Goal: Book appointment/travel/reservation

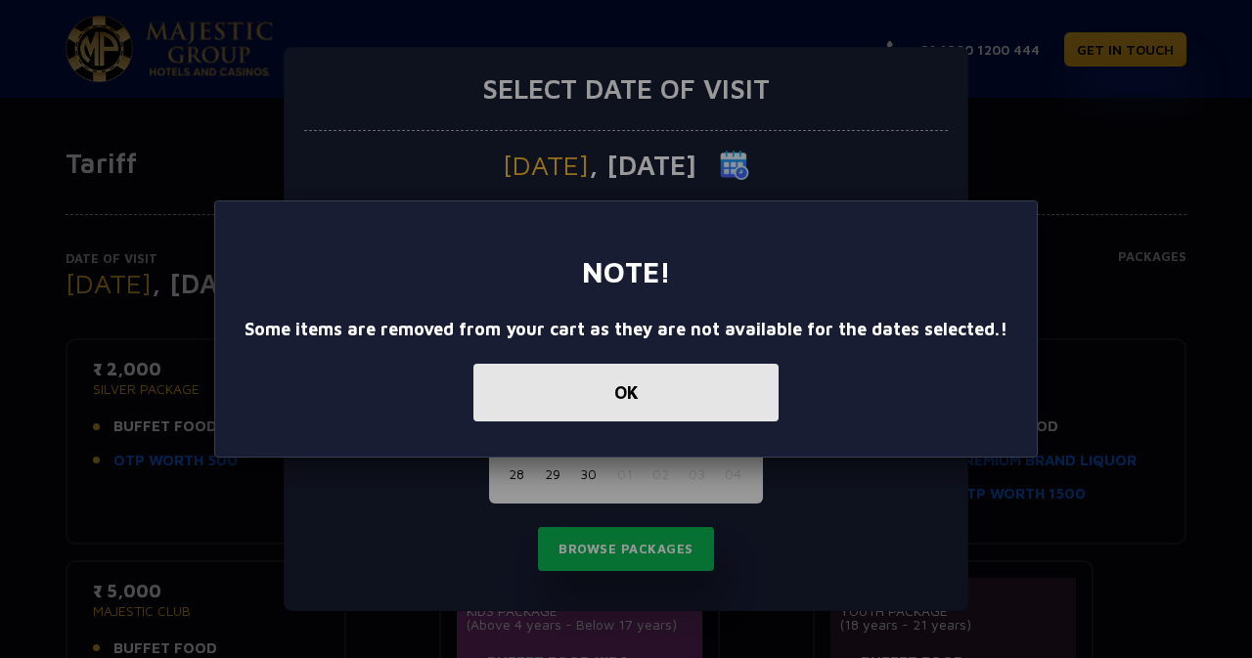
click at [683, 391] on button "OK" at bounding box center [625, 393] width 305 height 58
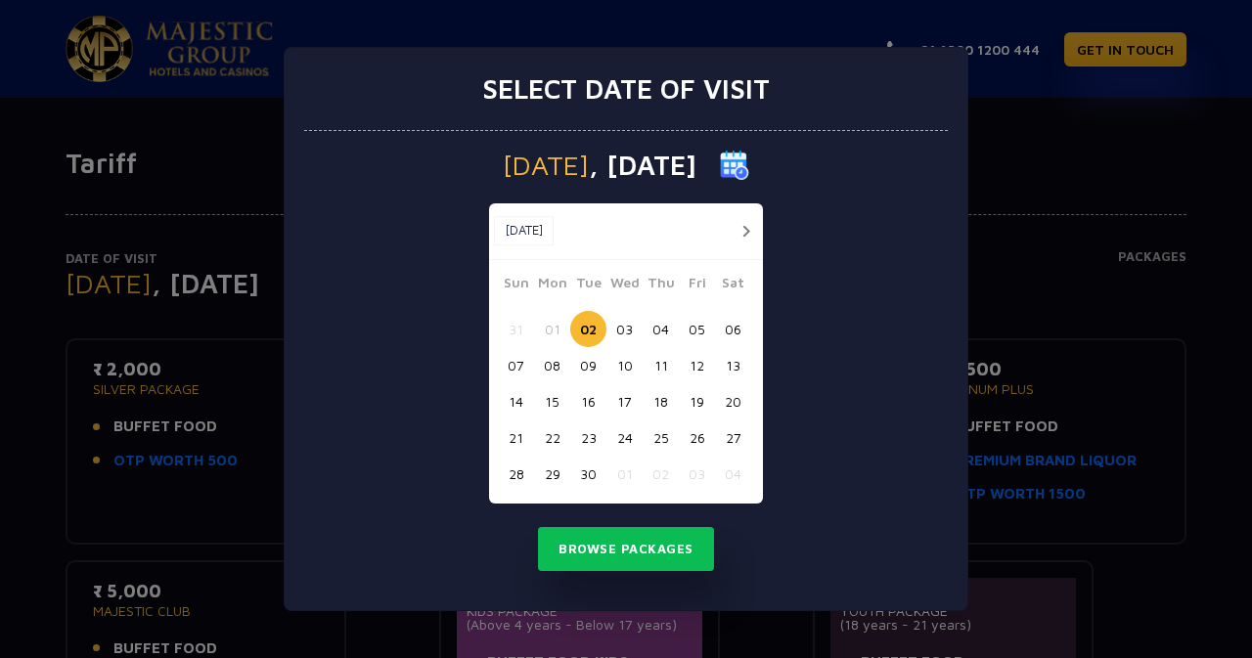
click at [1032, 173] on div "Select date of visit Tuesday , 02 Sep 2025 Sep, 2025 Sep, 2025 Sun Mon Tue Wed …" at bounding box center [626, 329] width 1252 height 658
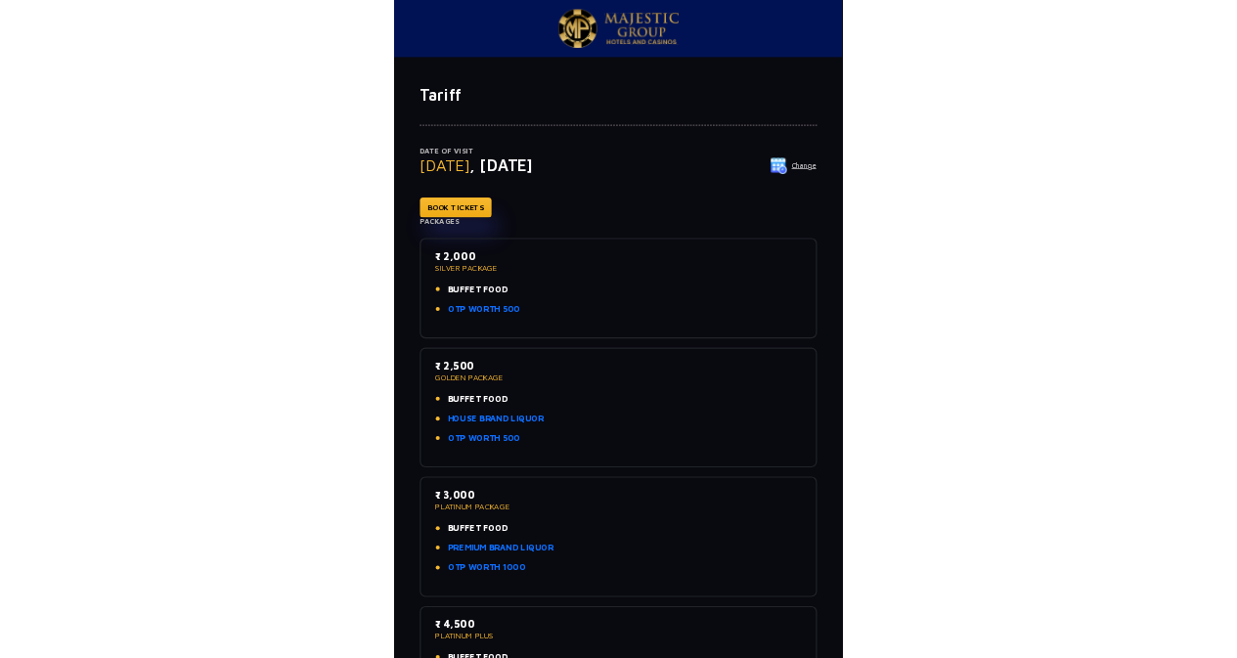
scroll to position [2, 0]
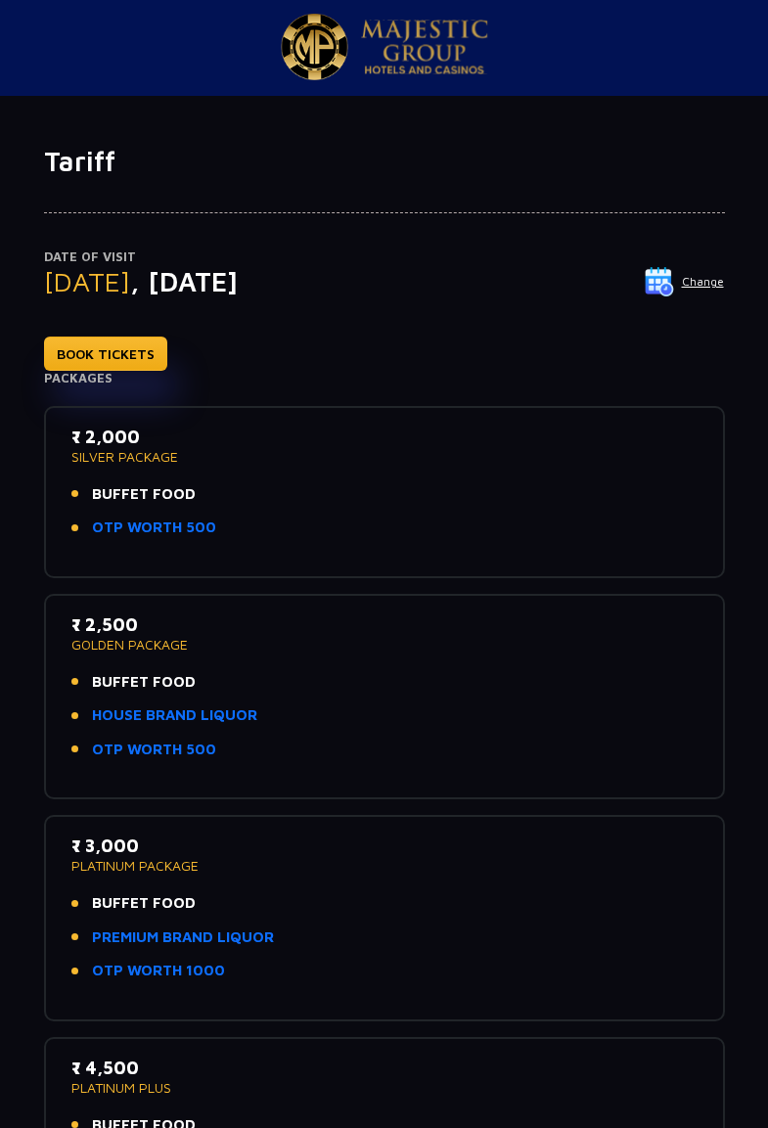
click at [353, 657] on li "BUFFET FOOD" at bounding box center [384, 682] width 626 height 22
click at [387, 625] on p "₹ 2,500" at bounding box center [384, 624] width 626 height 26
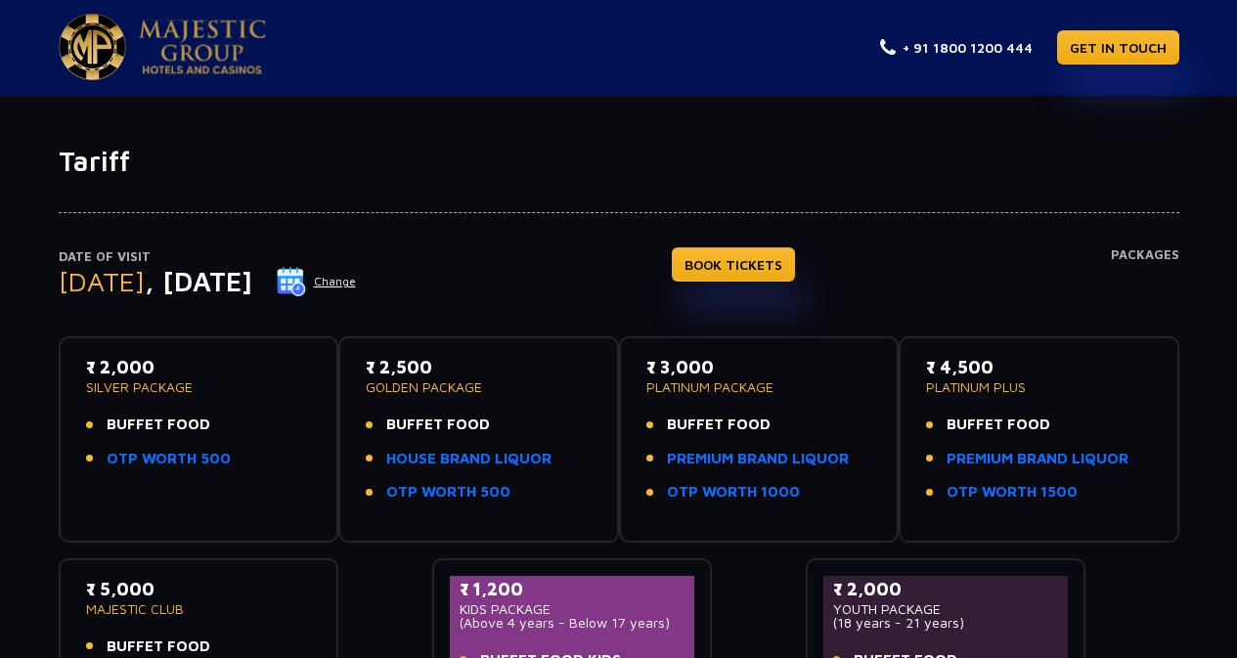
click at [10, 576] on div "Date of Visit Tuesday , 02 Sep 2025 Change BOOK TICKETS Packages ₹ 2,000 SILVER…" at bounding box center [618, 461] width 1237 height 566
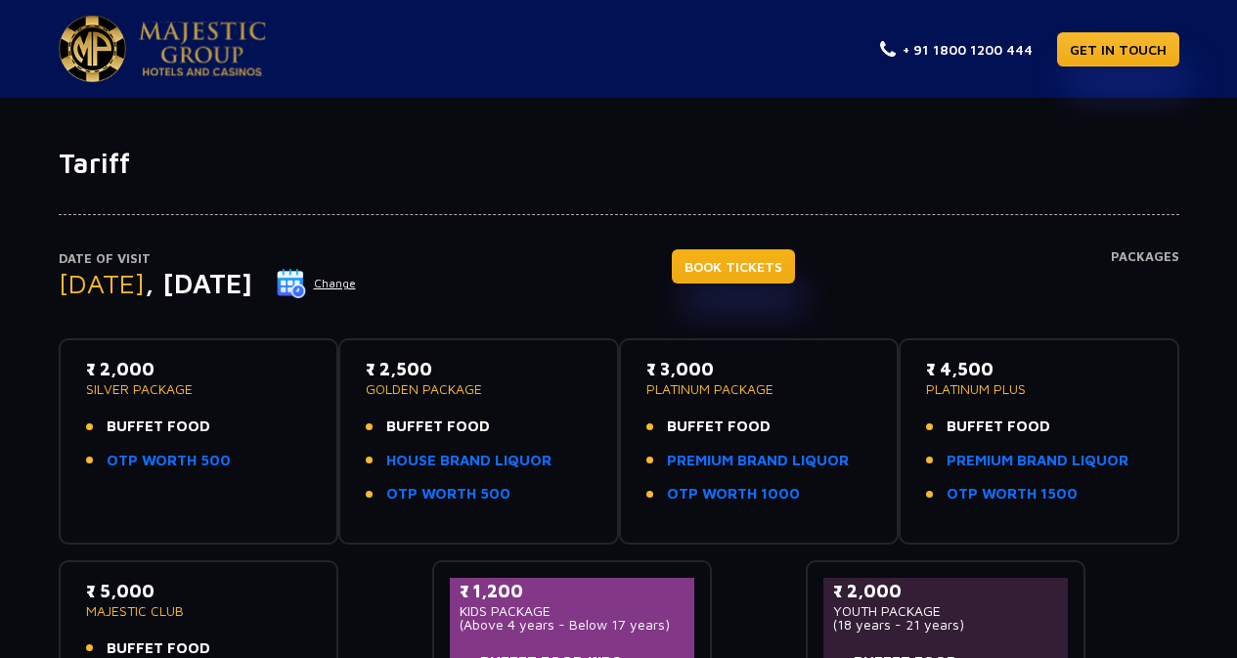
click at [744, 254] on link "BOOK TICKETS" at bounding box center [733, 266] width 123 height 34
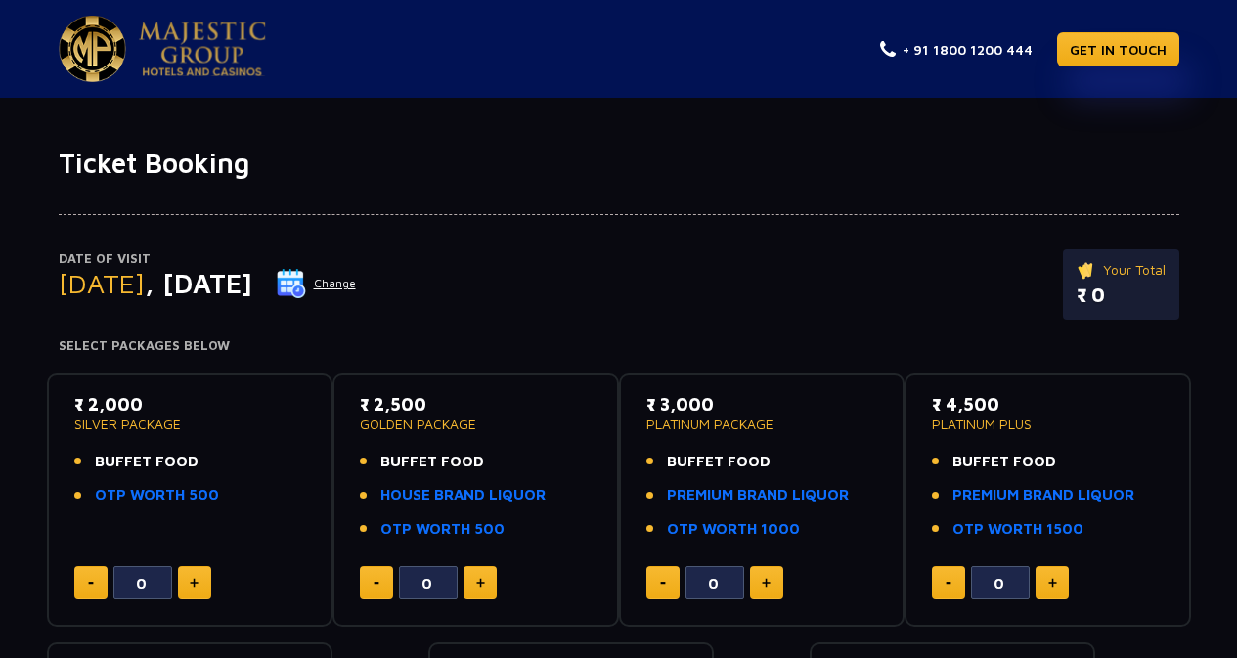
click at [103, 403] on p "₹ 2,000" at bounding box center [190, 404] width 232 height 26
click at [169, 458] on span "BUFFET FOOD" at bounding box center [147, 462] width 104 height 22
click at [970, 301] on div "Date of Visit [DATE] Change Your Total ₹ 0" at bounding box center [619, 294] width 1121 height 90
click at [5, 651] on div "Date of Visit [DATE] Change Your Total ₹ 0 Select Packages Below ₹ 2,000 SILVER…" at bounding box center [618, 528] width 1237 height 697
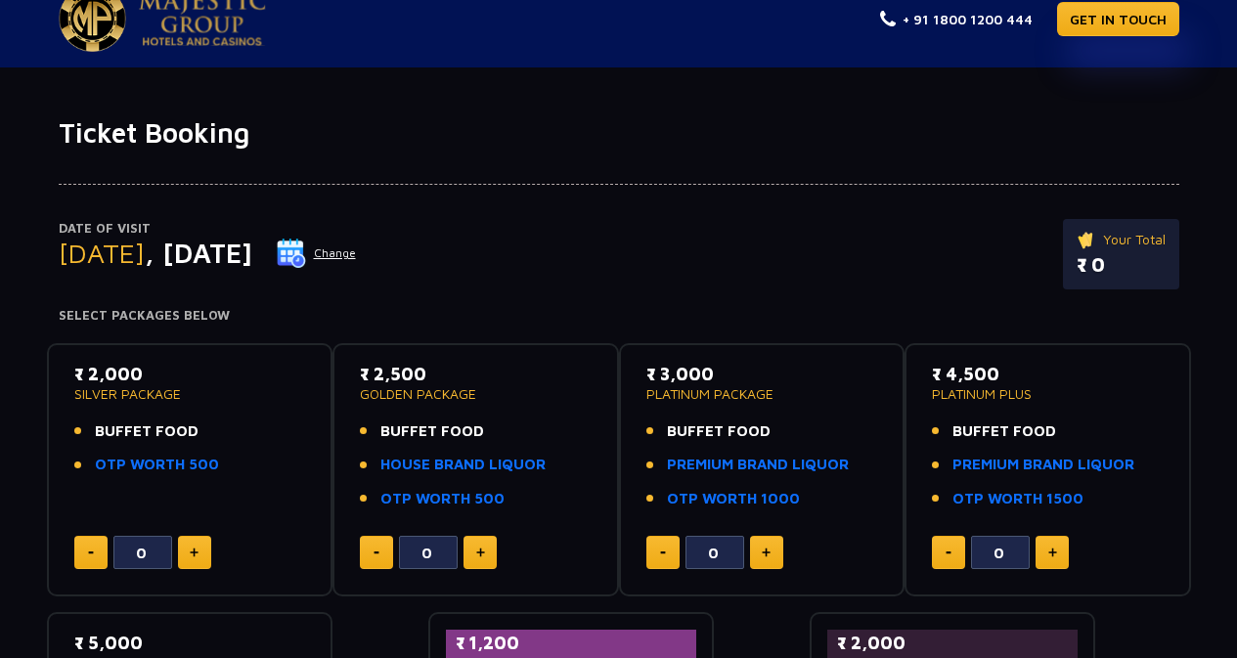
scroll to position [31, 0]
